Goal: Task Accomplishment & Management: Manage account settings

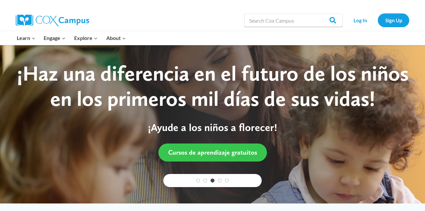
click at [231, 154] on span "Cursos de aprendizaje gratuitos" at bounding box center [212, 152] width 89 height 8
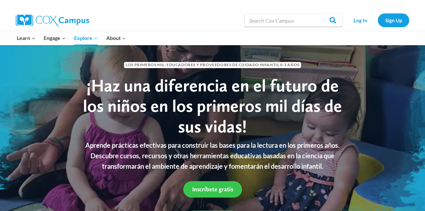
click at [230, 189] on span "Inscríbete gratis" at bounding box center [212, 189] width 41 height 7
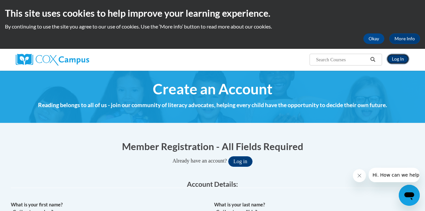
click at [397, 58] on link "Log In" at bounding box center [397, 59] width 23 height 10
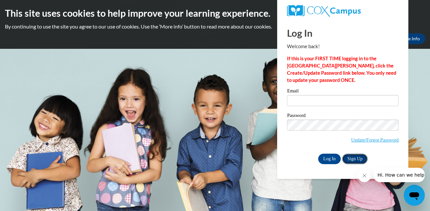
click at [359, 160] on link "Sign Up" at bounding box center [355, 159] width 26 height 10
click at [329, 160] on input "Log In" at bounding box center [329, 159] width 23 height 10
type input "kennisd24@yahoo.com"
click at [329, 161] on input "Log In" at bounding box center [329, 159] width 23 height 10
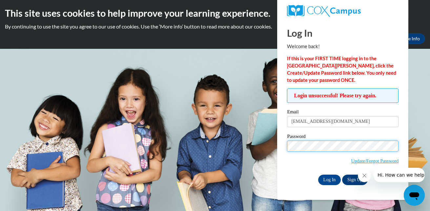
click at [318, 175] on input "Log In" at bounding box center [329, 180] width 23 height 10
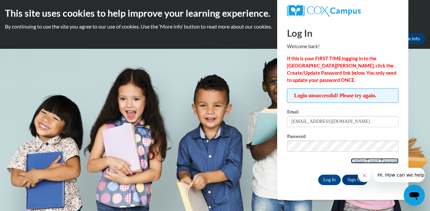
click at [381, 161] on link "Update/Forgot Password" at bounding box center [375, 160] width 48 height 5
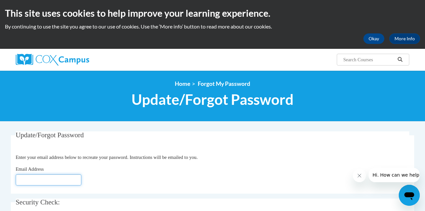
click at [34, 178] on input "Email Address" at bounding box center [49, 179] width 66 height 11
type input "[EMAIL_ADDRESS][DOMAIN_NAME]"
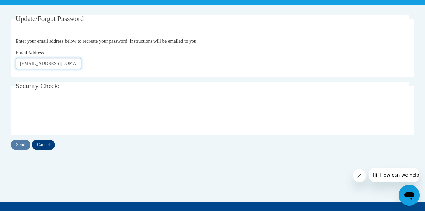
scroll to position [122, 0]
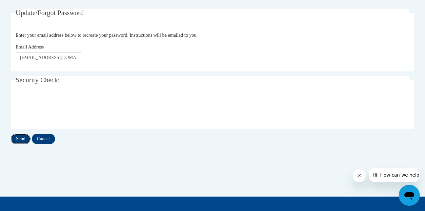
click at [21, 141] on input "Send" at bounding box center [21, 139] width 20 height 10
